Goal: Task Accomplishment & Management: Use online tool/utility

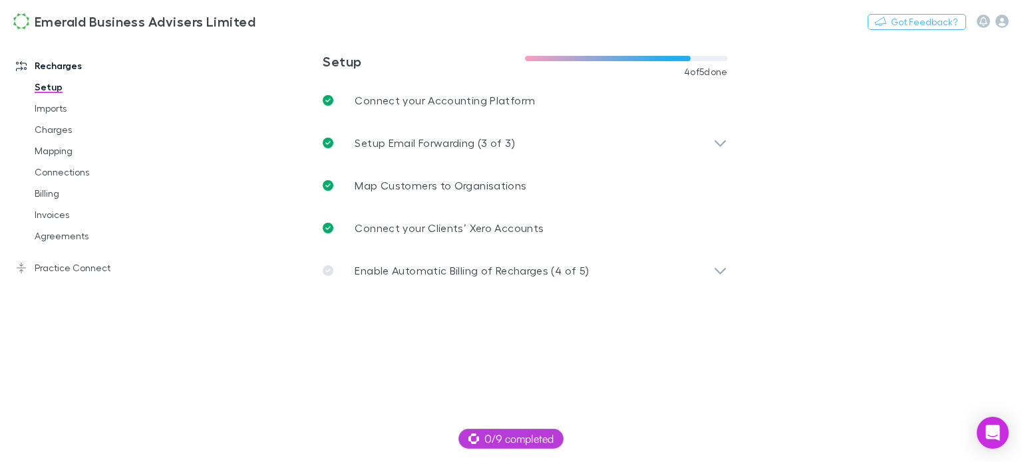
click at [64, 63] on link "Recharges" at bounding box center [89, 65] width 172 height 21
click at [47, 86] on link "Setup" at bounding box center [97, 87] width 153 height 21
click at [40, 106] on link "Imports" at bounding box center [97, 108] width 153 height 21
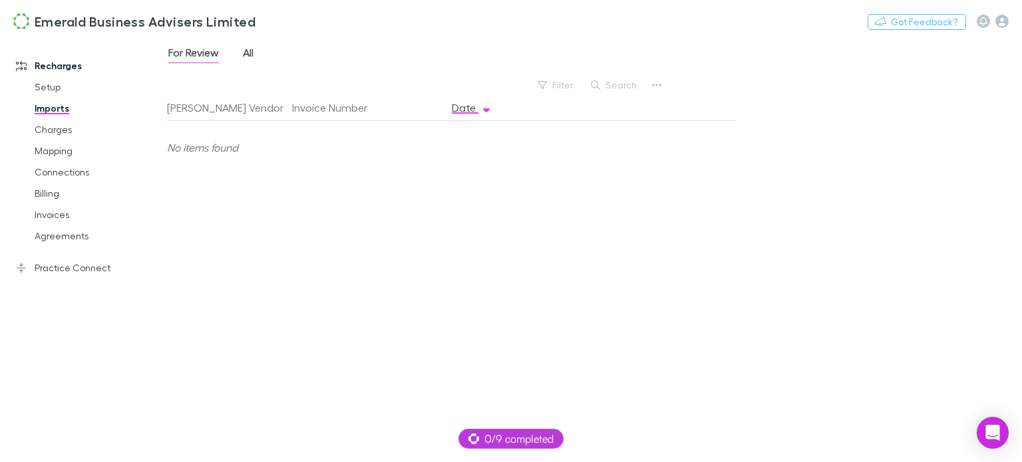
click at [249, 51] on span "All" at bounding box center [248, 54] width 11 height 17
click at [202, 50] on span "For Review" at bounding box center [193, 54] width 51 height 17
click at [61, 132] on link "Charges" at bounding box center [97, 129] width 153 height 21
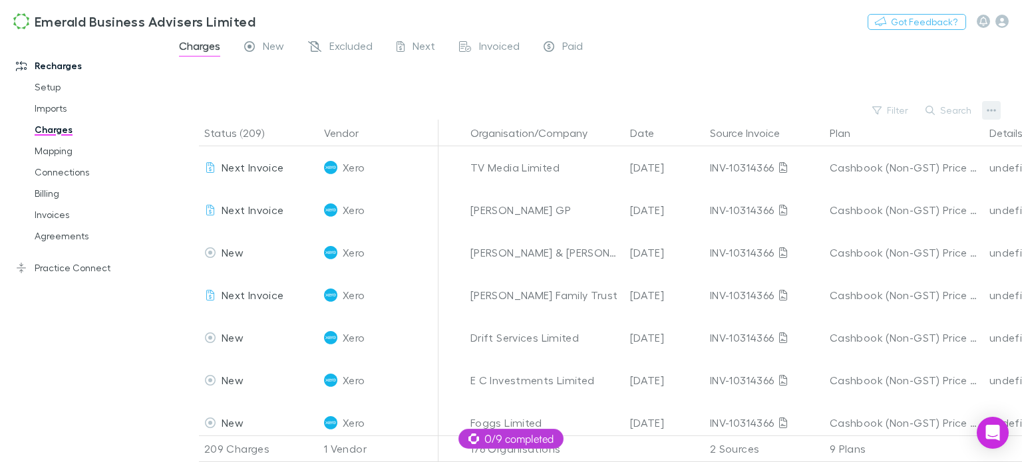
click at [991, 108] on icon "button" at bounding box center [991, 110] width 9 height 11
click at [991, 108] on div at bounding box center [511, 231] width 1022 height 462
click at [61, 151] on link "Mapping" at bounding box center [97, 150] width 153 height 21
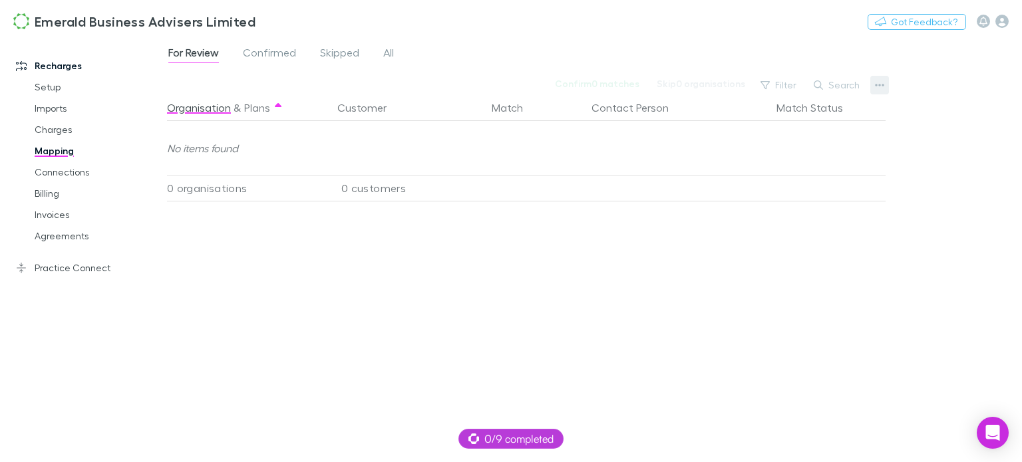
click at [882, 84] on icon "button" at bounding box center [879, 85] width 9 height 11
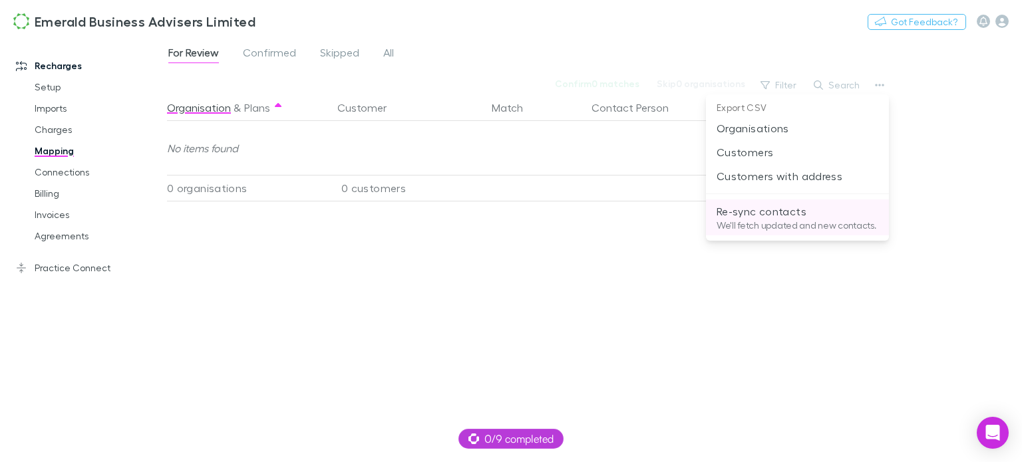
click at [780, 211] on p "Re-sync contacts" at bounding box center [798, 212] width 162 height 16
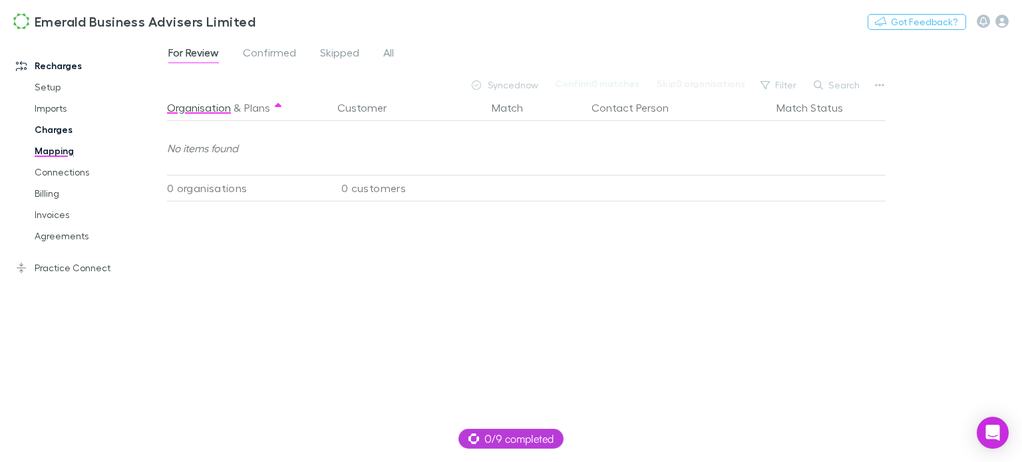
click at [59, 128] on link "Charges" at bounding box center [97, 129] width 153 height 21
